Goal: Transaction & Acquisition: Purchase product/service

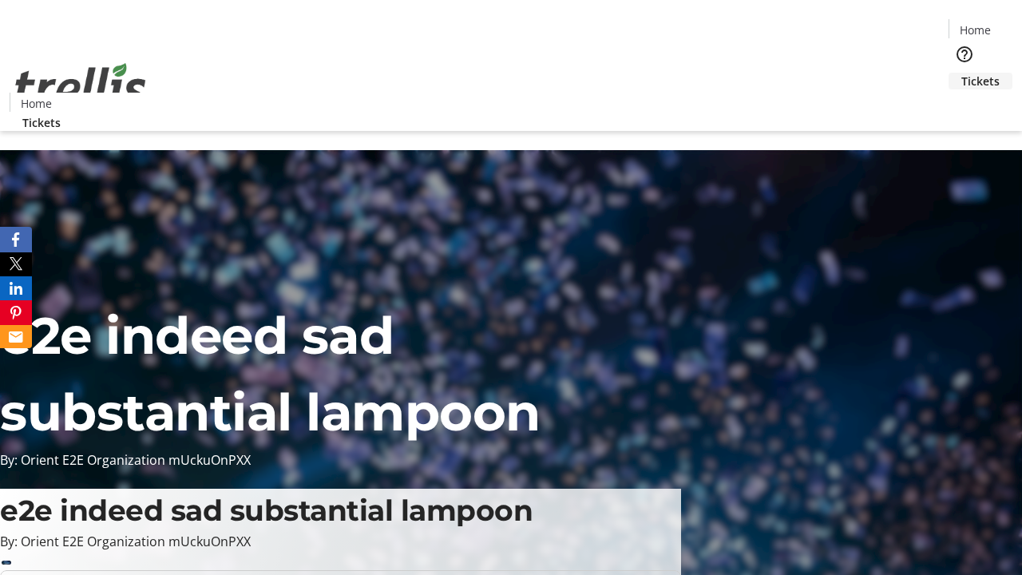
click at [961, 73] on span "Tickets" at bounding box center [980, 81] width 38 height 17
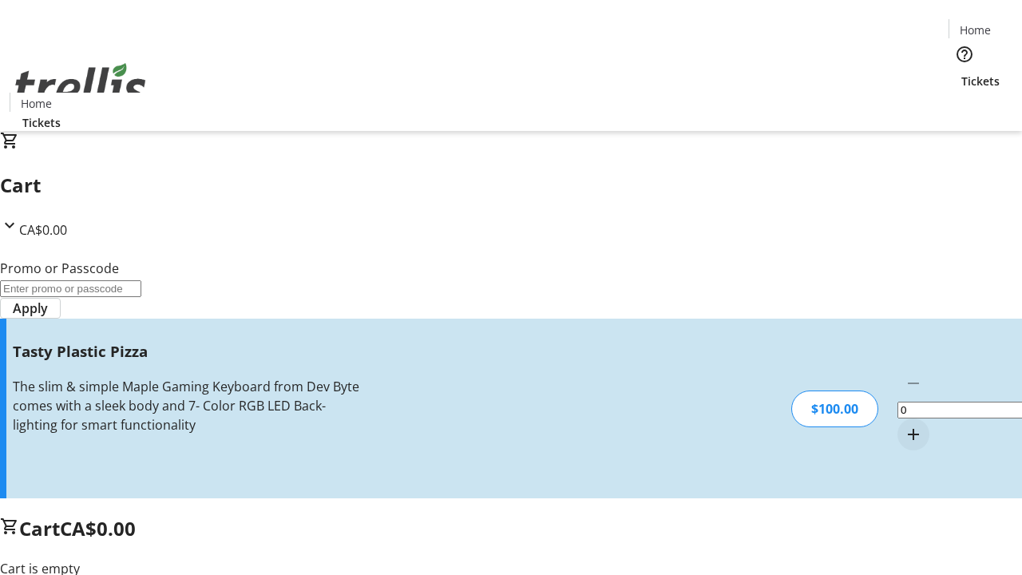
click at [904, 425] on mat-icon "Increment by one" at bounding box center [913, 434] width 19 height 19
type input "1"
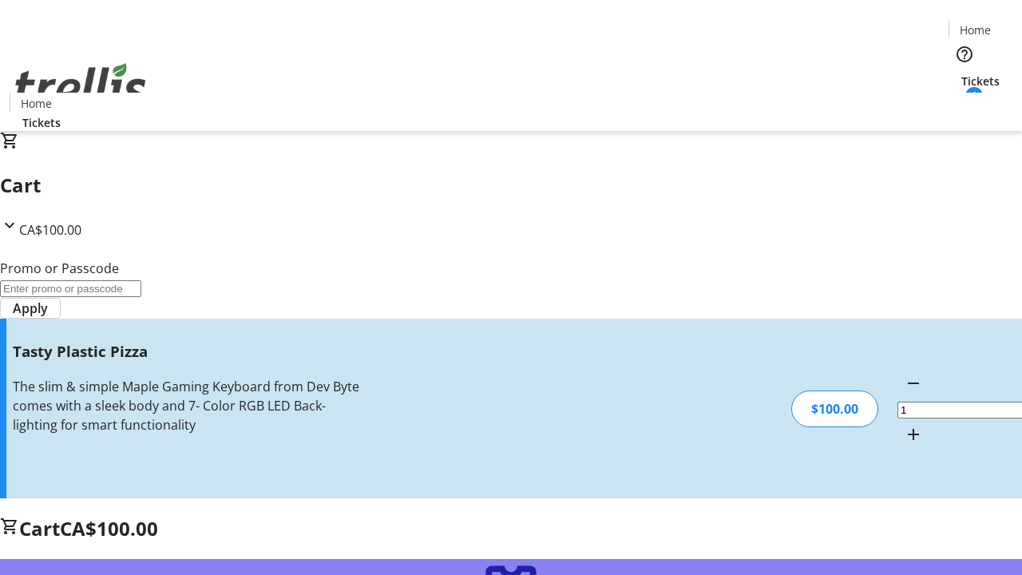
type input "FREE"
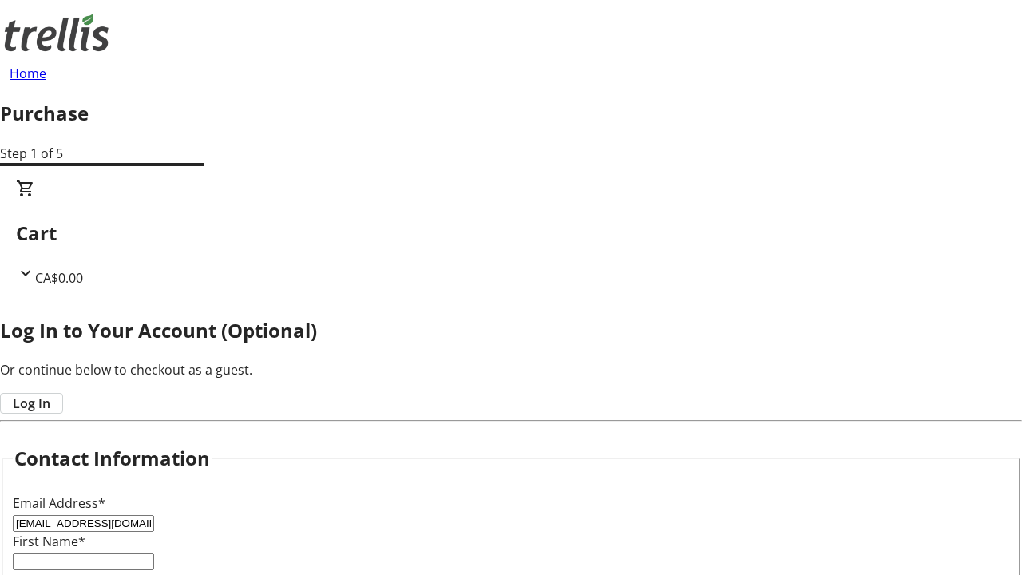
type input "[EMAIL_ADDRESS][DOMAIN_NAME]"
type input "Vivienne"
type input "[PERSON_NAME]"
